Goal: Find specific page/section

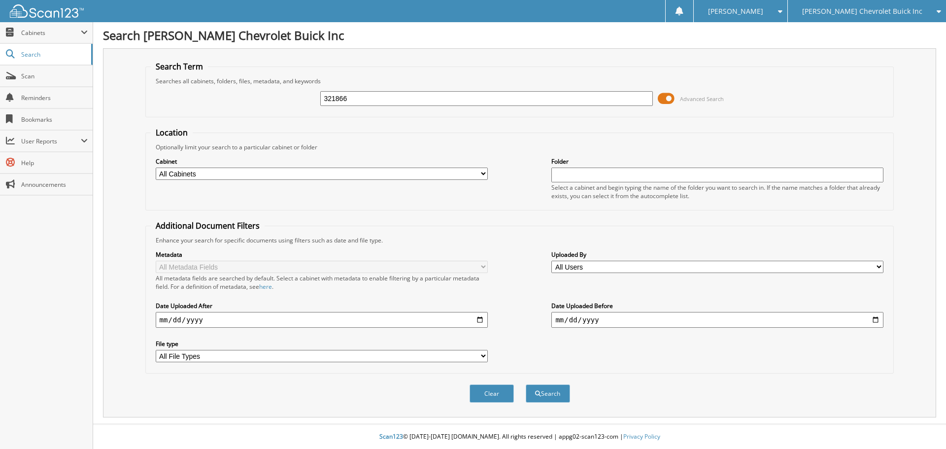
type input "321866"
click at [526, 384] on button "Search" at bounding box center [548, 393] width 44 height 18
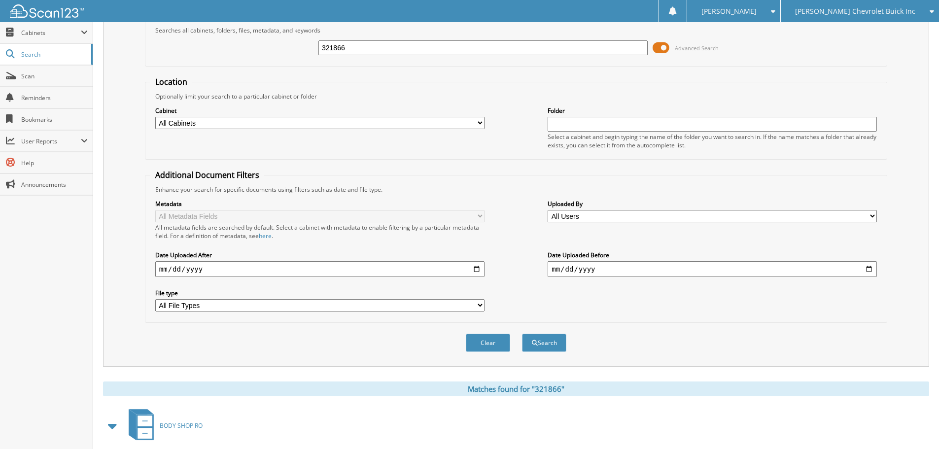
scroll to position [198, 0]
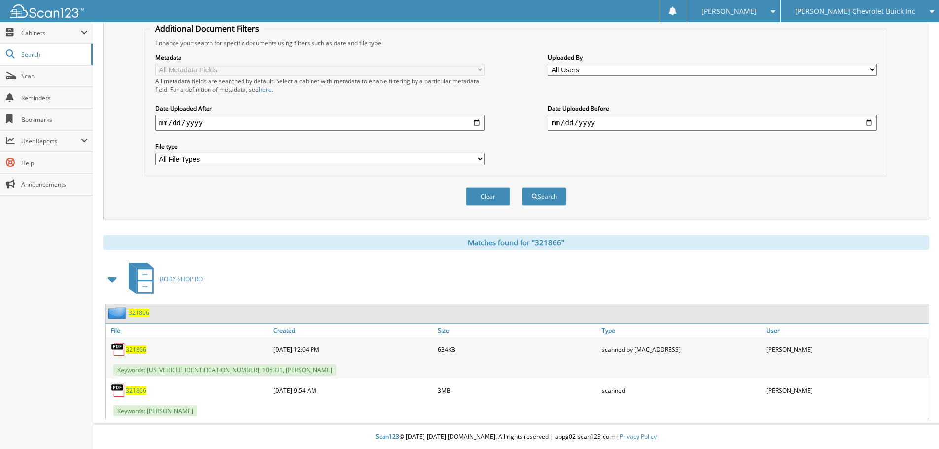
click at [140, 350] on span "321866" at bounding box center [136, 349] width 21 height 8
click at [134, 389] on span "321866" at bounding box center [136, 390] width 21 height 8
